Goal: Find specific page/section: Find specific page/section

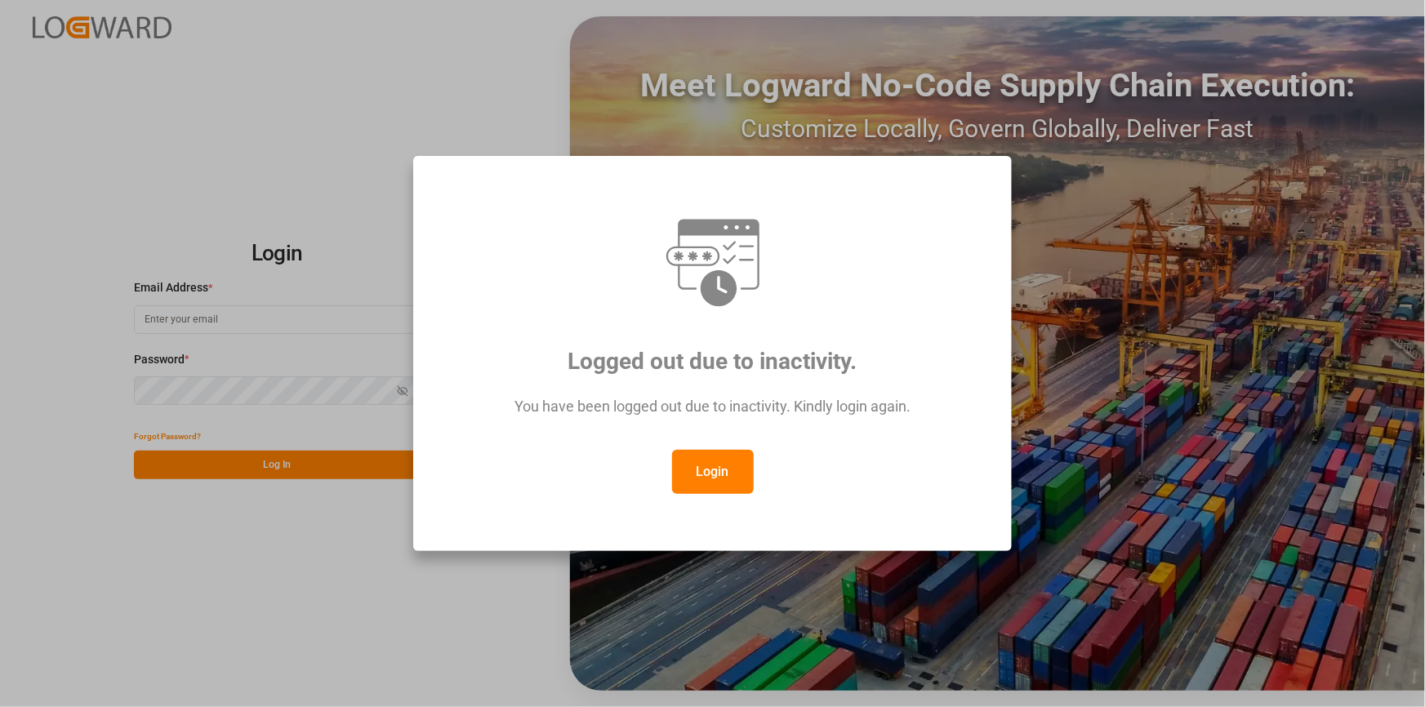
click at [693, 472] on button "Login" at bounding box center [713, 472] width 82 height 44
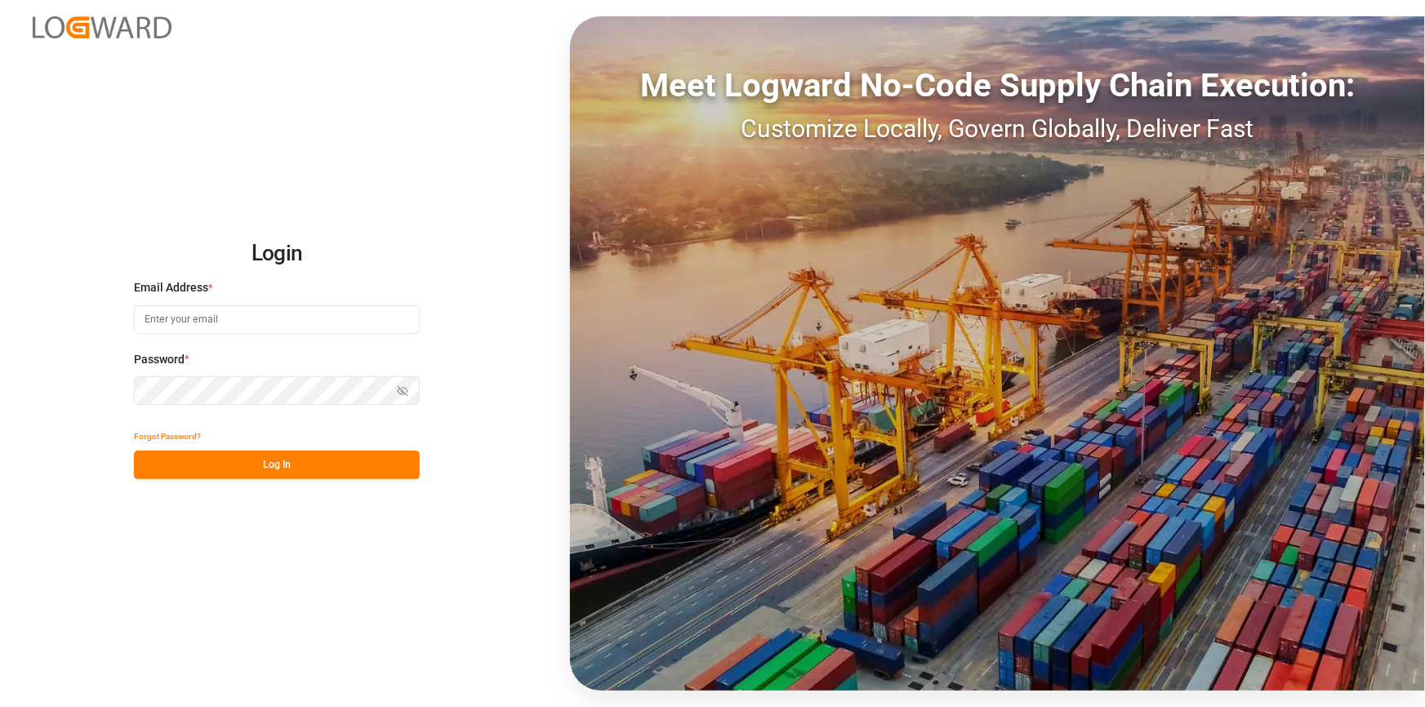
drag, startPoint x: 298, startPoint y: 307, endPoint x: 301, endPoint y: 319, distance: 11.9
click at [296, 307] on input at bounding box center [277, 319] width 286 height 29
type input "L"
type input "[EMAIL_ADDRESS][PERSON_NAME][DOMAIN_NAME]"
click at [318, 461] on button "Log In" at bounding box center [277, 465] width 286 height 29
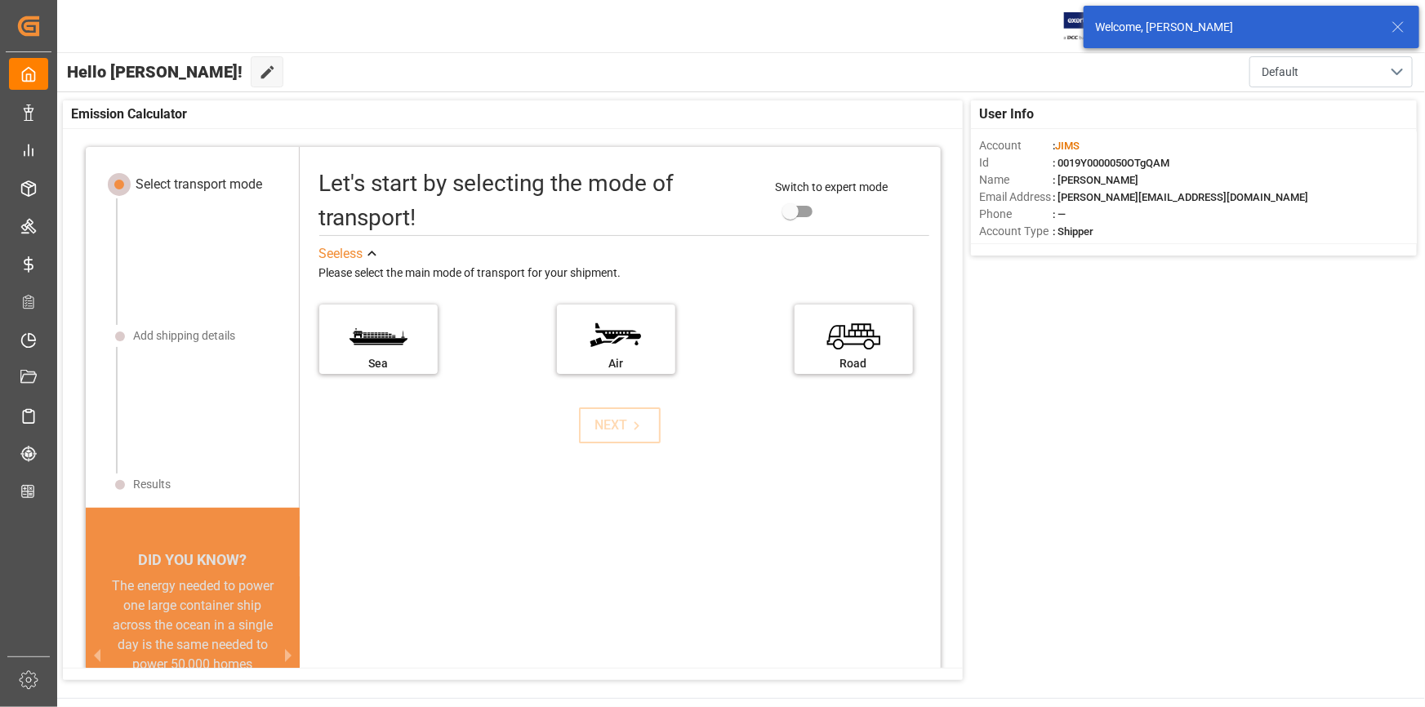
click at [1411, 33] on div "Welcome, [PERSON_NAME]" at bounding box center [1252, 27] width 336 height 42
click at [1407, 30] on div "Welcome, [PERSON_NAME]" at bounding box center [1252, 27] width 336 height 42
click at [1394, 28] on icon at bounding box center [1398, 27] width 20 height 20
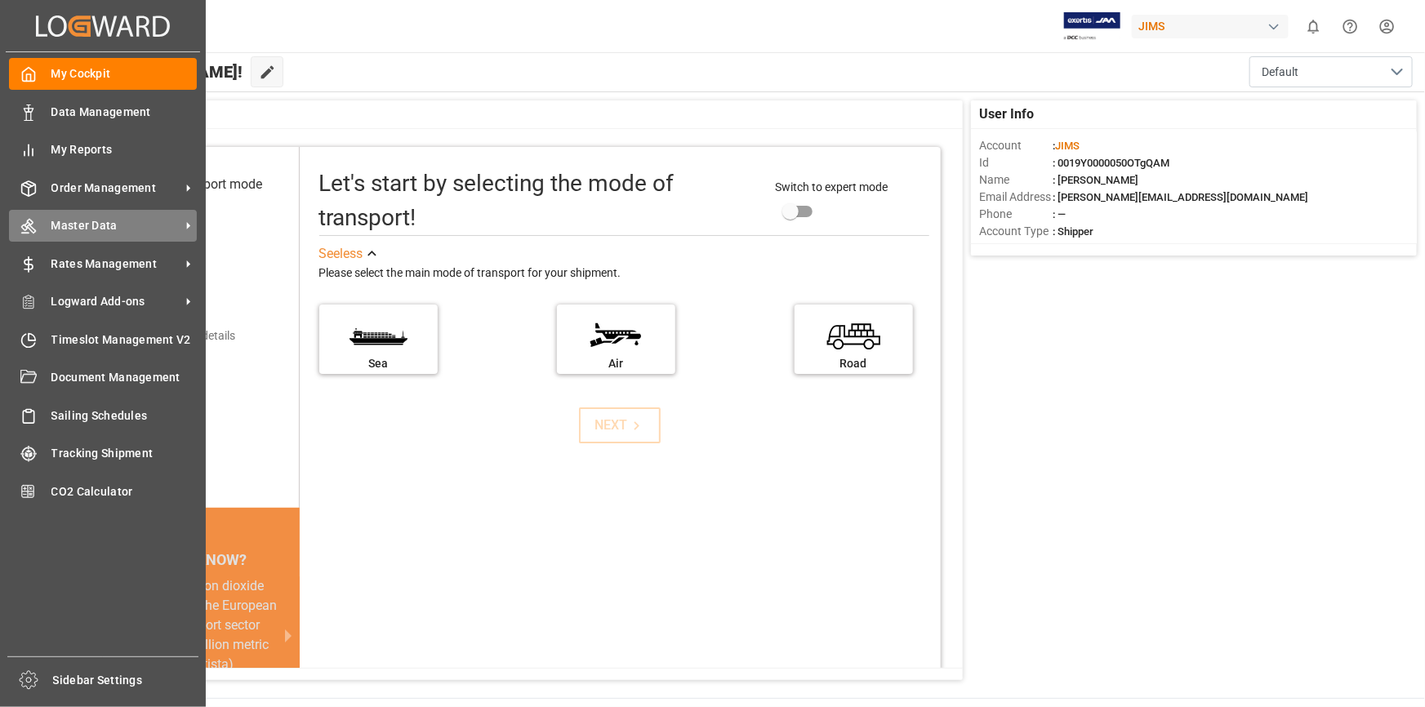
click at [163, 229] on span "Master Data" at bounding box center [115, 225] width 129 height 17
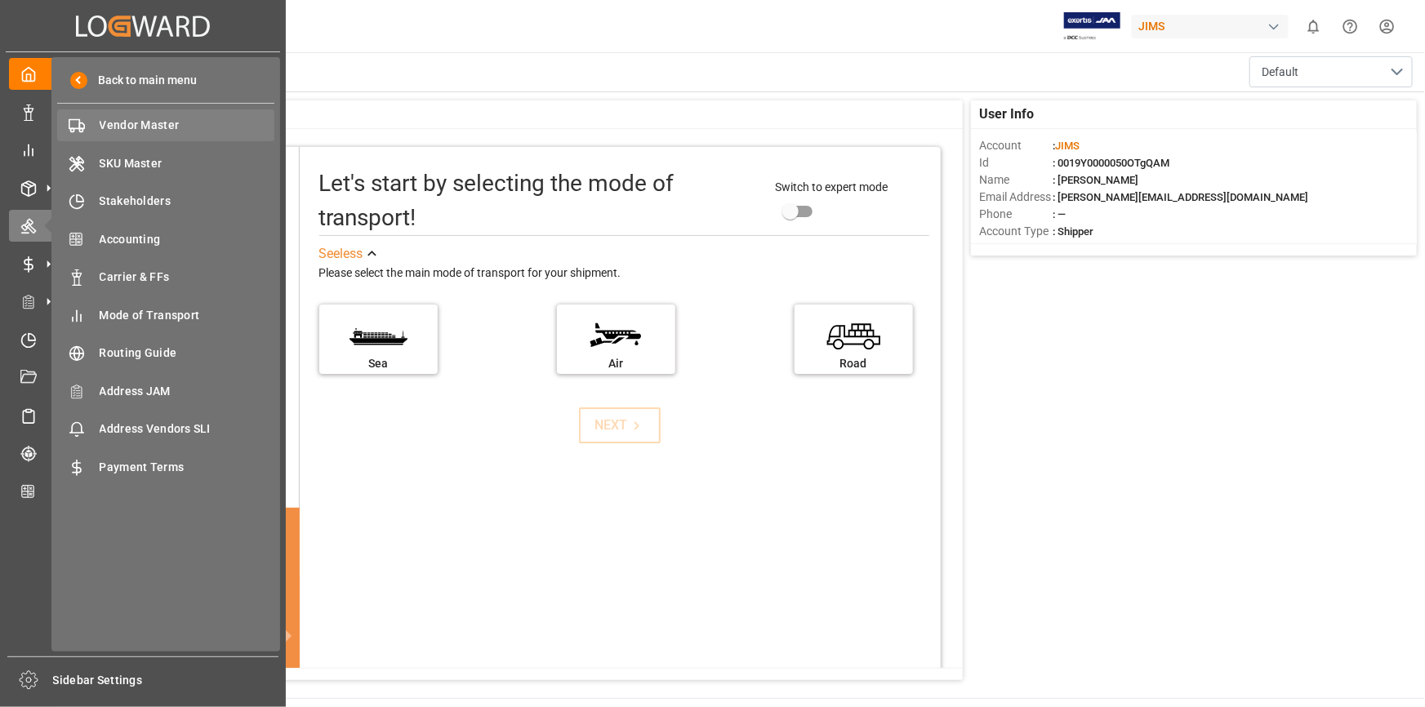
click at [122, 125] on span "Vendor Master" at bounding box center [188, 125] width 176 height 17
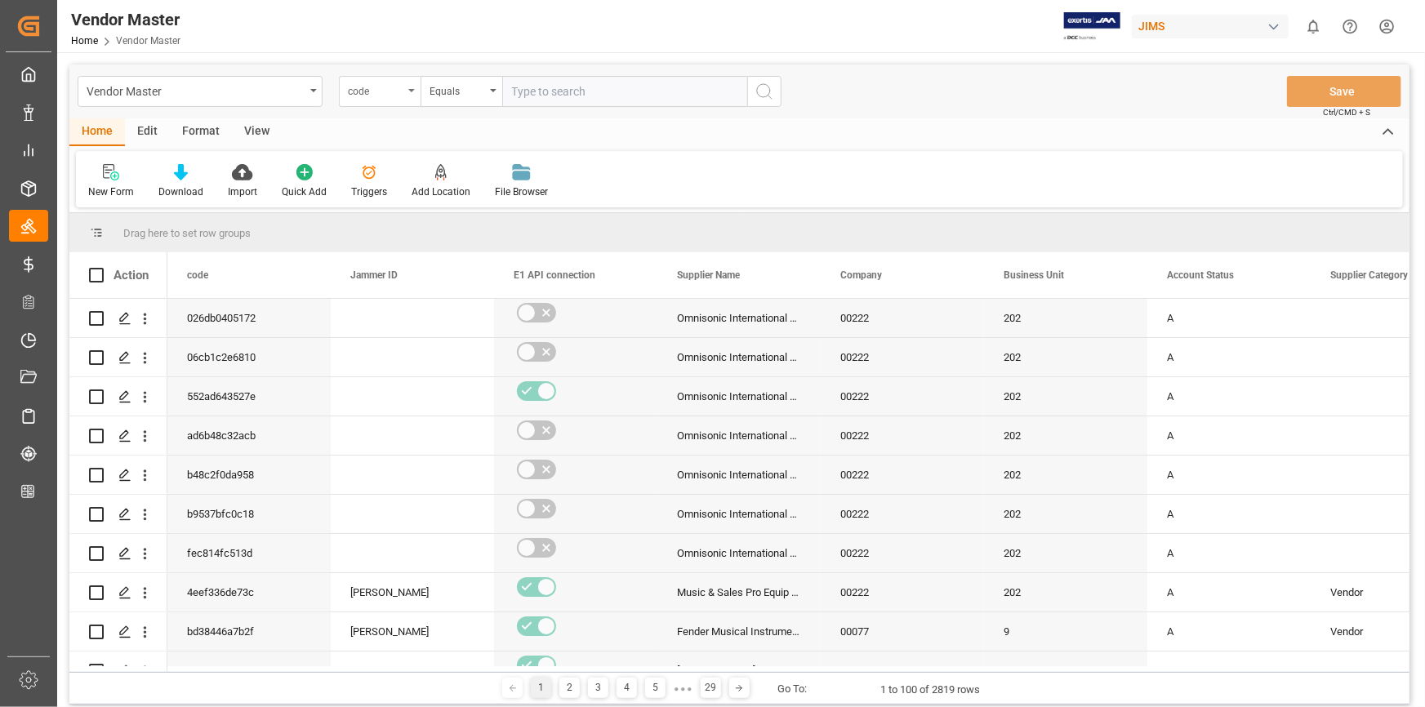
click at [408, 89] on icon "open menu" at bounding box center [411, 90] width 7 height 3
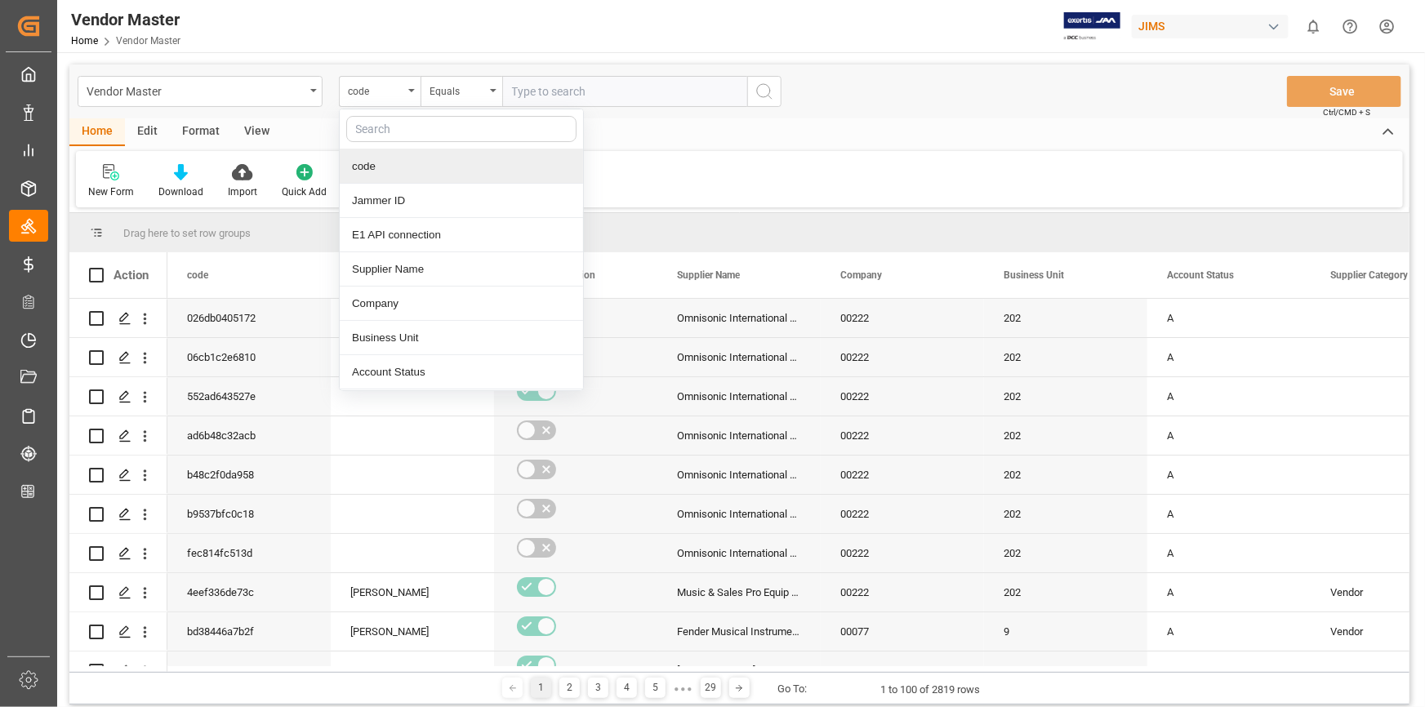
click at [393, 132] on input "text" at bounding box center [461, 129] width 230 height 26
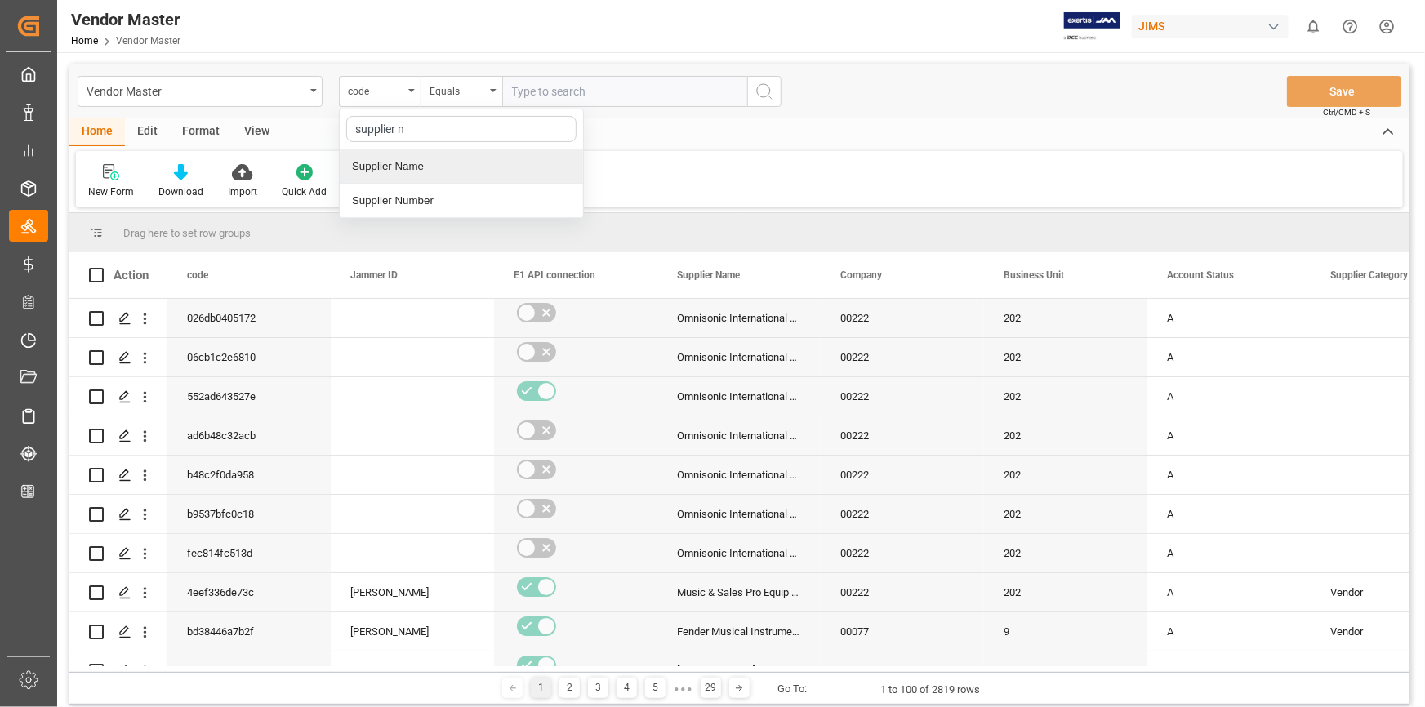
type input "supplier nu"
click at [409, 167] on div "Supplier Number" at bounding box center [461, 166] width 243 height 34
click at [534, 99] on input "text" at bounding box center [624, 91] width 245 height 31
paste input "752448"
type input "752448"
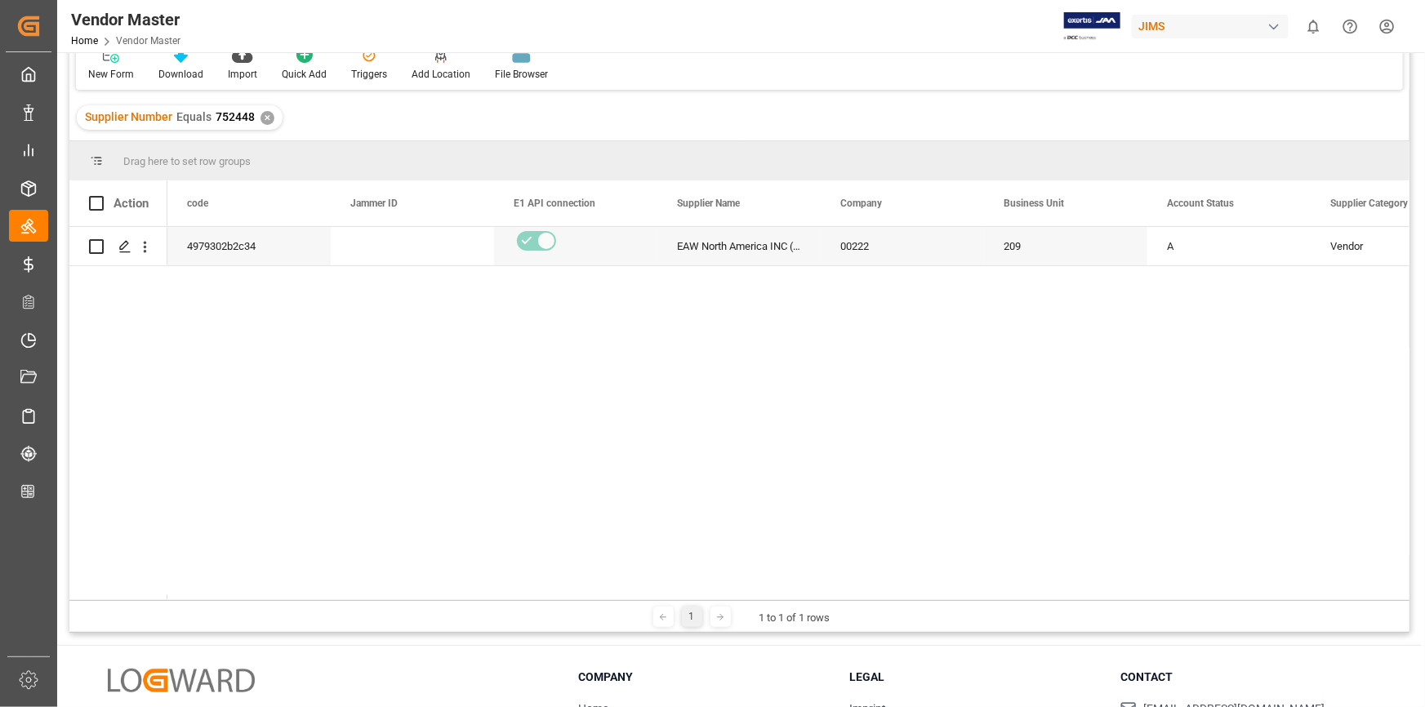
scroll to position [222, 0]
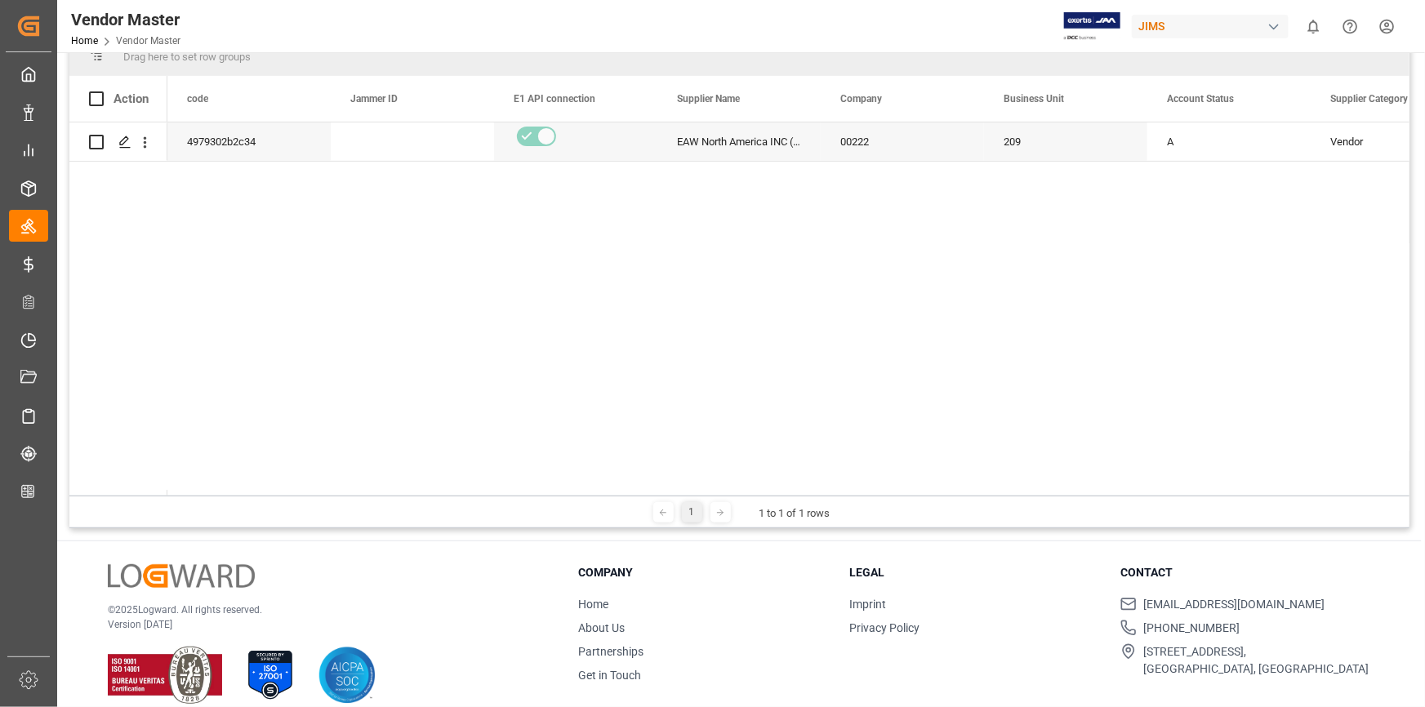
click at [285, 494] on div "Drag here to set row groups Drag here to set column labels Action code Jammer I…" at bounding box center [739, 283] width 1340 height 492
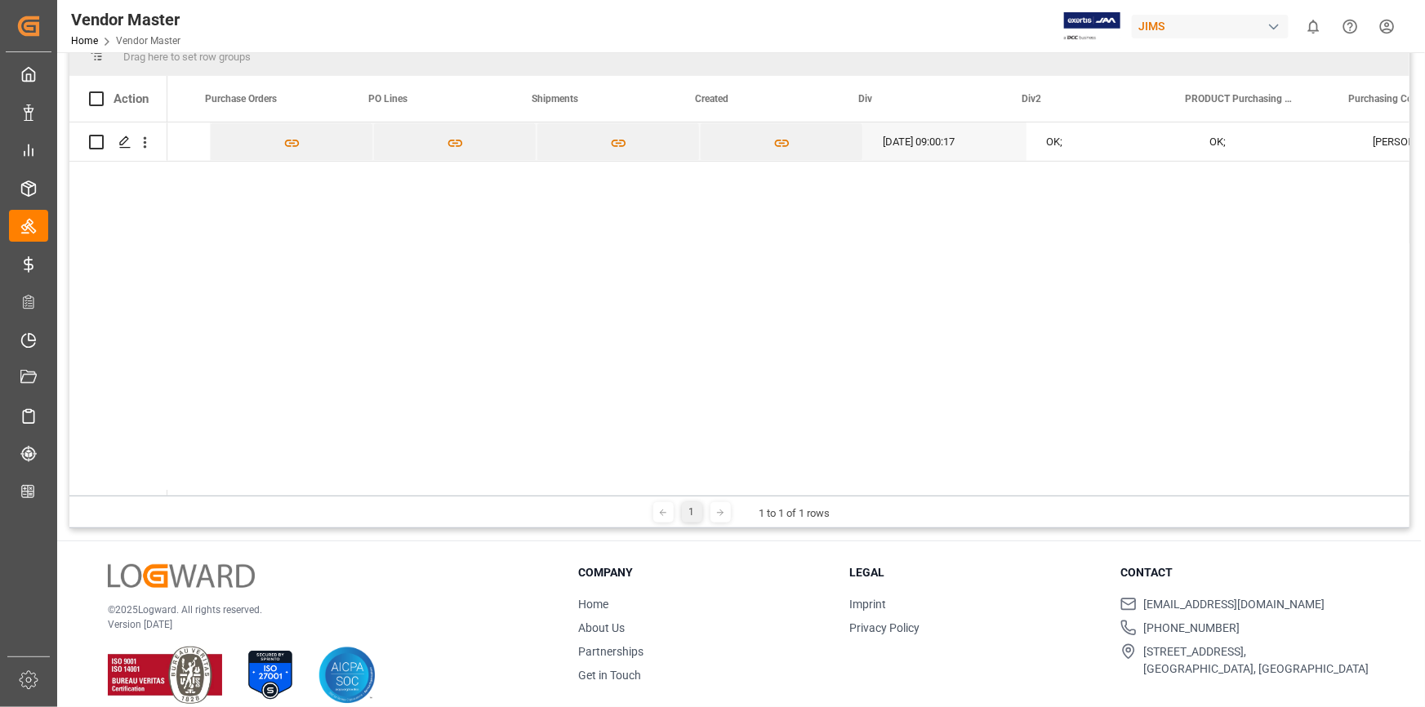
scroll to position [0, 0]
